Goal: Task Accomplishment & Management: Manage account settings

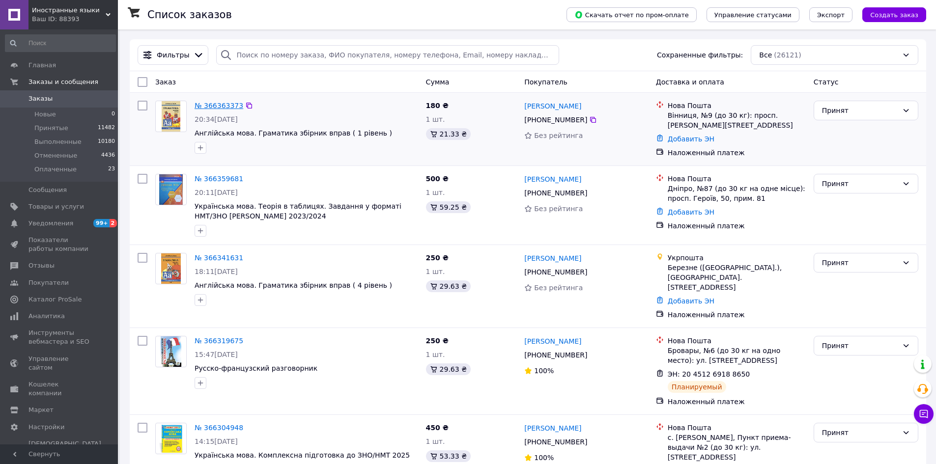
click at [216, 104] on link "№ 366363373" at bounding box center [219, 106] width 49 height 8
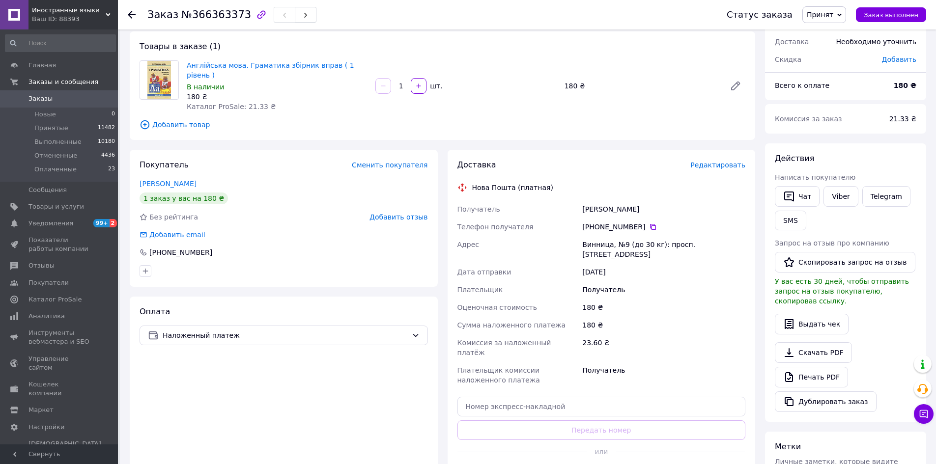
scroll to position [74, 0]
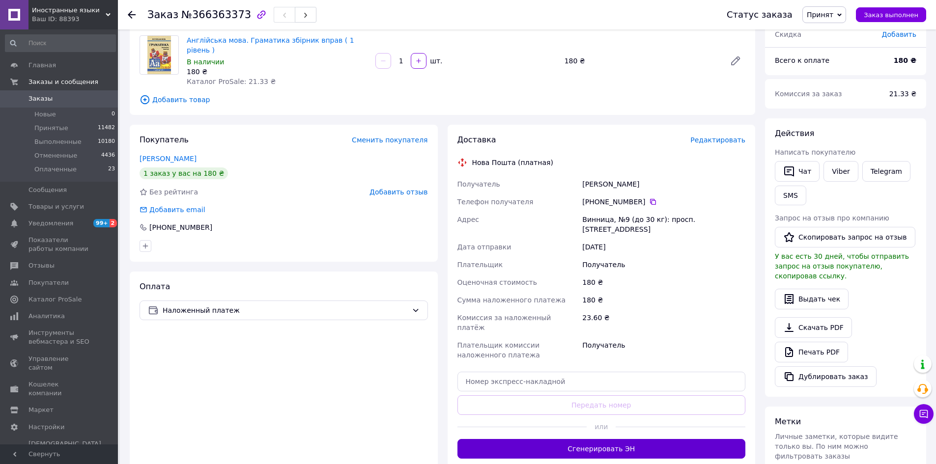
click at [592, 439] on button "Сгенерировать ЭН" at bounding box center [601, 449] width 288 height 20
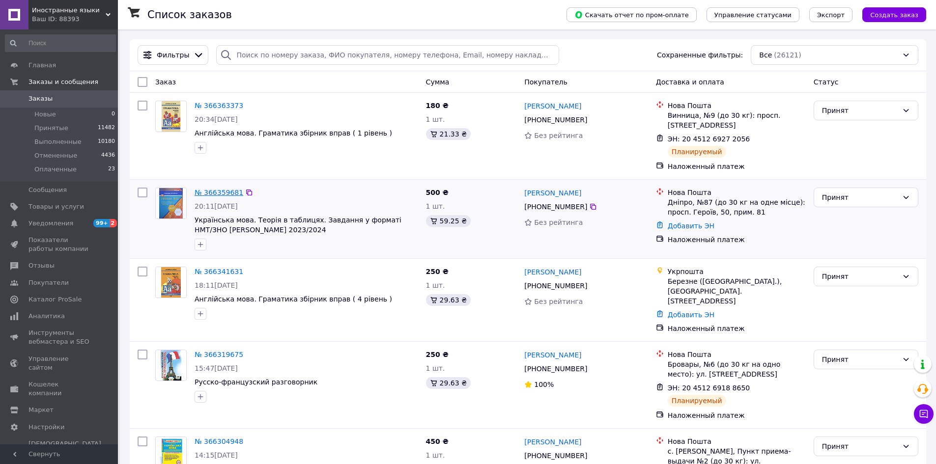
click at [220, 193] on link "№ 366359681" at bounding box center [219, 193] width 49 height 8
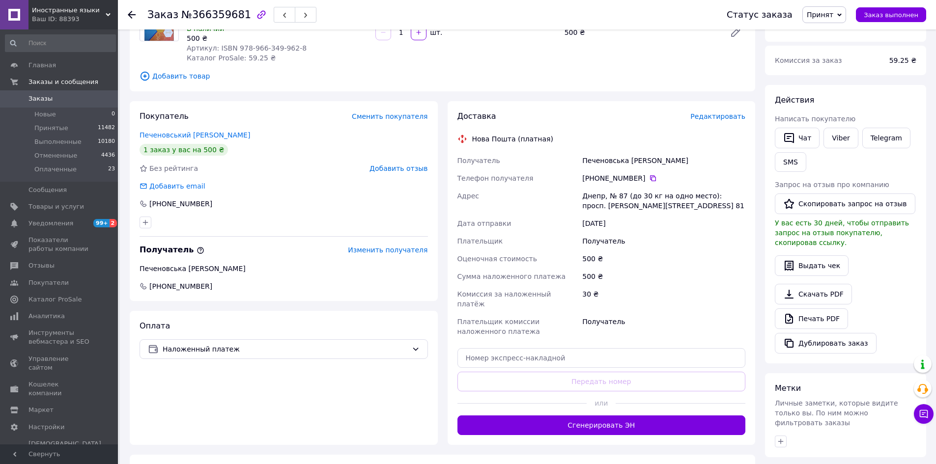
scroll to position [109, 0]
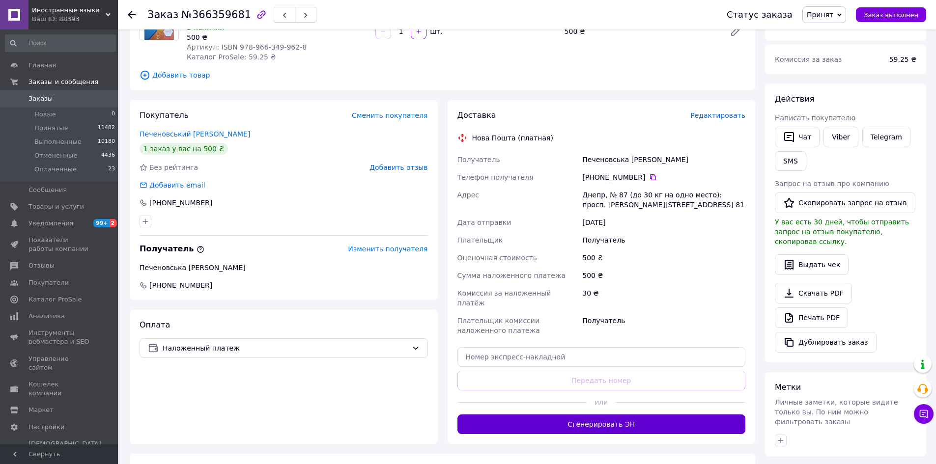
click at [613, 415] on button "Сгенерировать ЭН" at bounding box center [601, 425] width 288 height 20
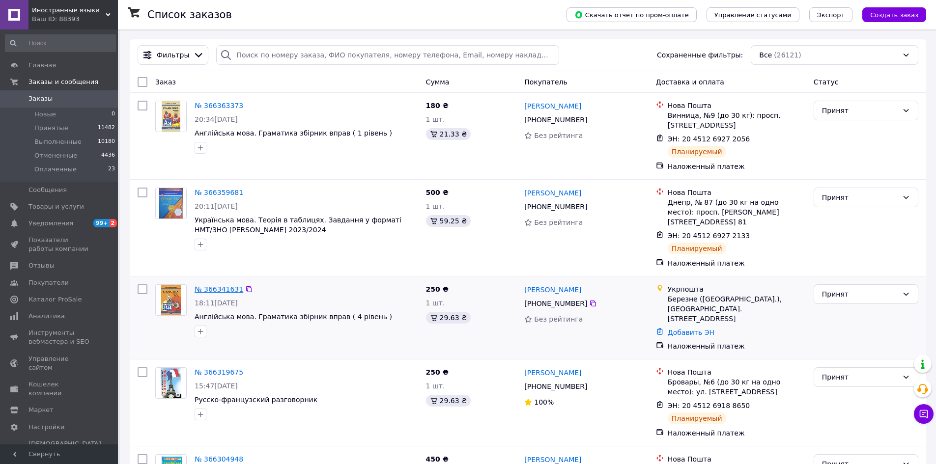
click at [217, 286] on link "№ 366341631" at bounding box center [219, 290] width 49 height 8
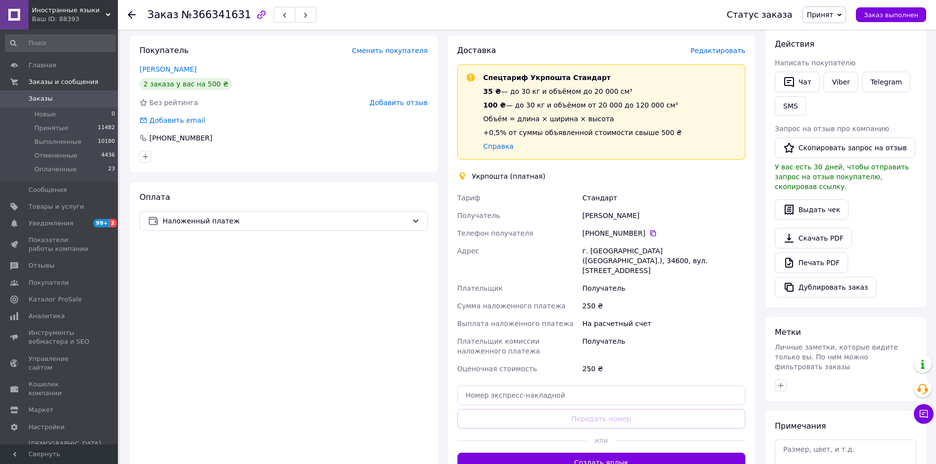
scroll to position [165, 0]
click at [624, 452] on button "Создать ярлык" at bounding box center [601, 462] width 288 height 20
